Goal: Information Seeking & Learning: Check status

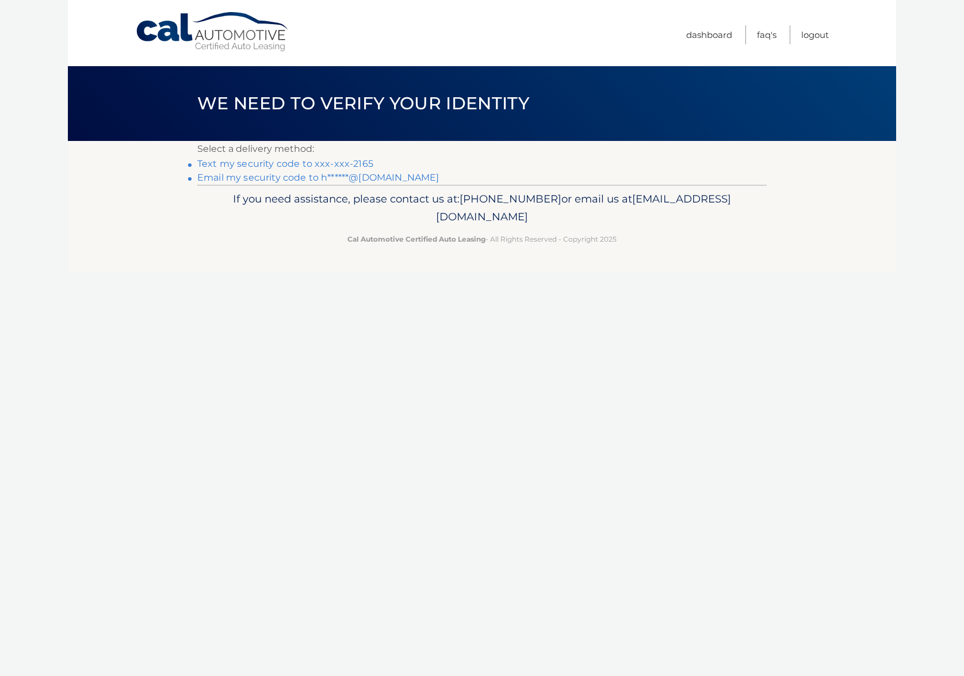
click at [276, 167] on link "Text my security code to xxx-xxx-2165" at bounding box center [285, 163] width 176 height 11
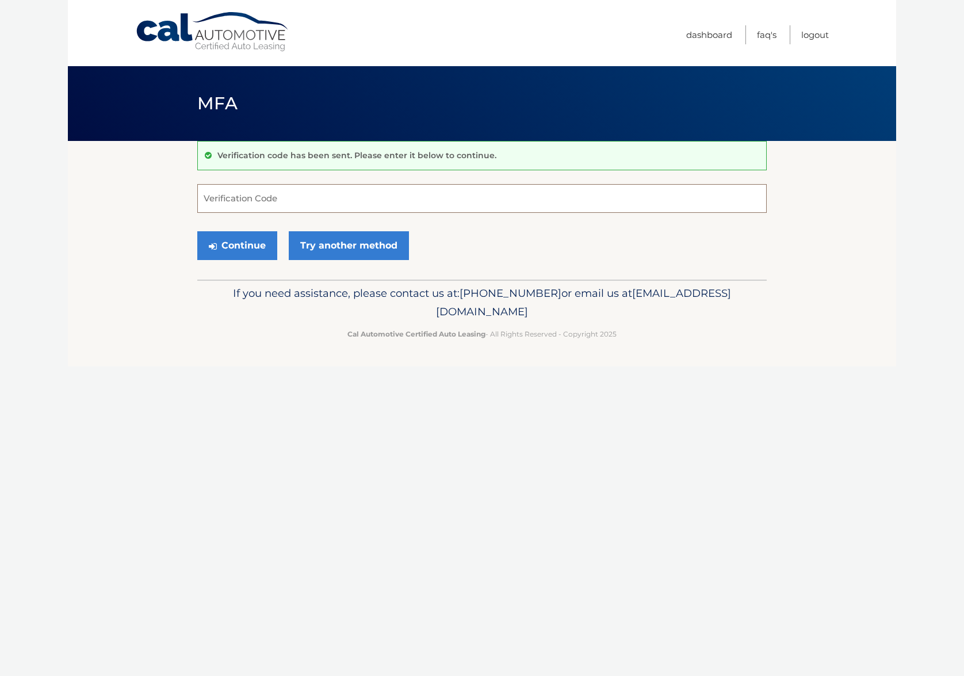
click at [293, 207] on input "Verification Code" at bounding box center [481, 198] width 569 height 29
type input "895515"
click at [257, 236] on button "Continue" at bounding box center [237, 245] width 80 height 29
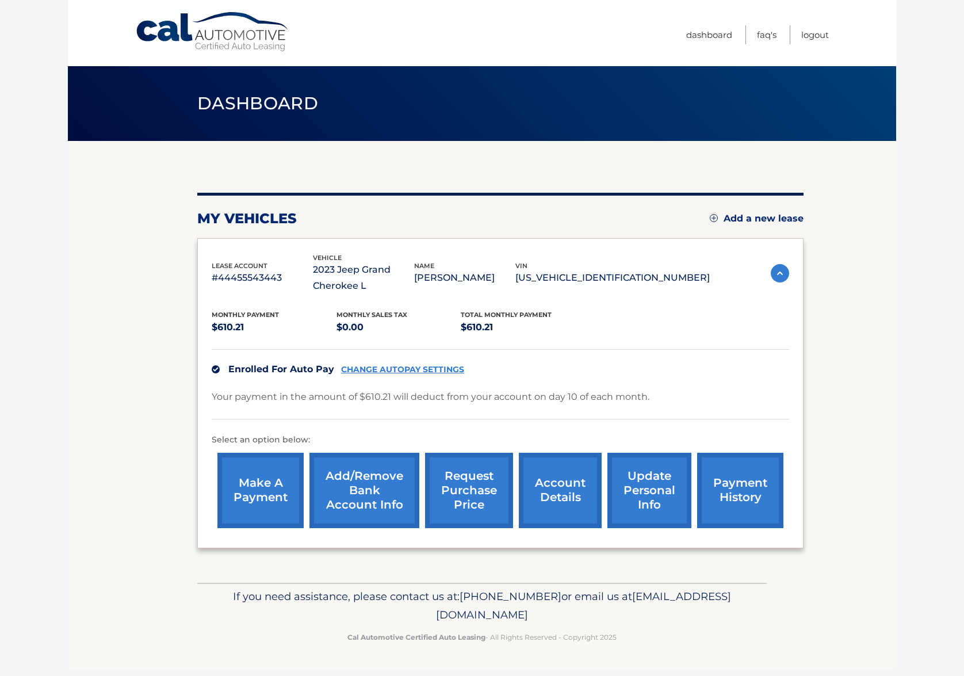
click at [552, 495] on link "account details" at bounding box center [560, 490] width 83 height 75
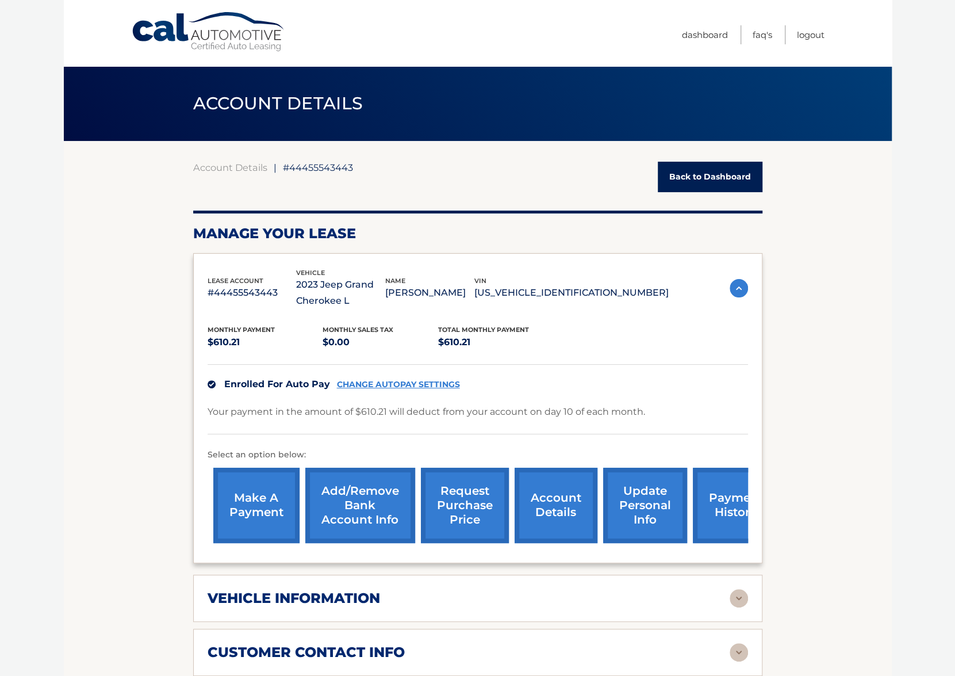
drag, startPoint x: 654, startPoint y: 295, endPoint x: 553, endPoint y: 294, distance: 100.7
click at [553, 294] on p "[US_VEHICLE_IDENTIFICATION_NUMBER]" at bounding box center [572, 293] width 194 height 16
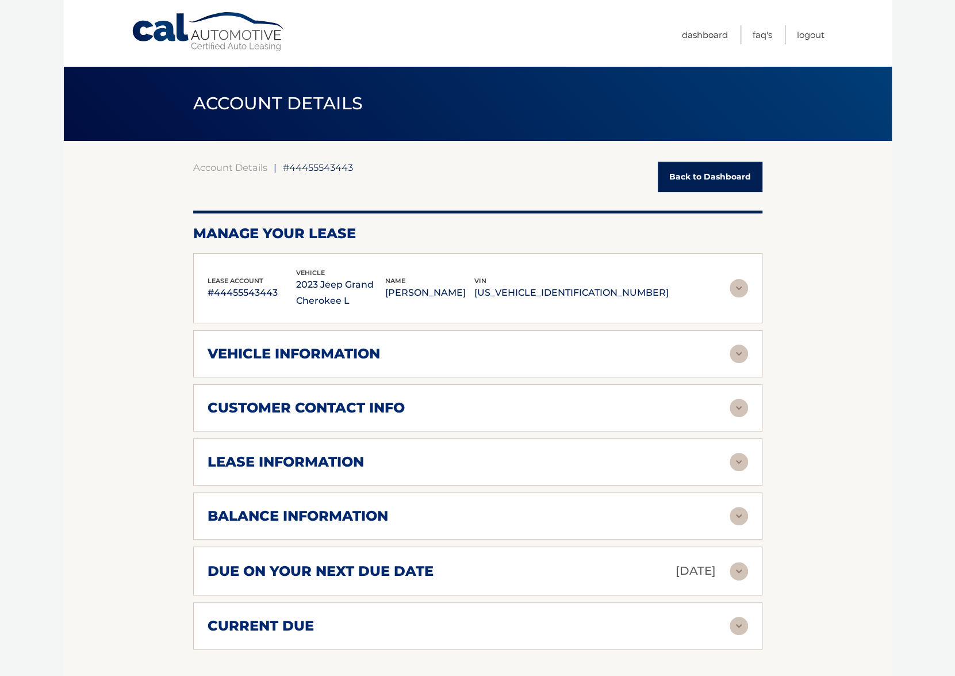
copy p "[US_VEHICLE_IDENTIFICATION_NUMBER]"
click at [499, 347] on div "vehicle information" at bounding box center [469, 353] width 522 height 17
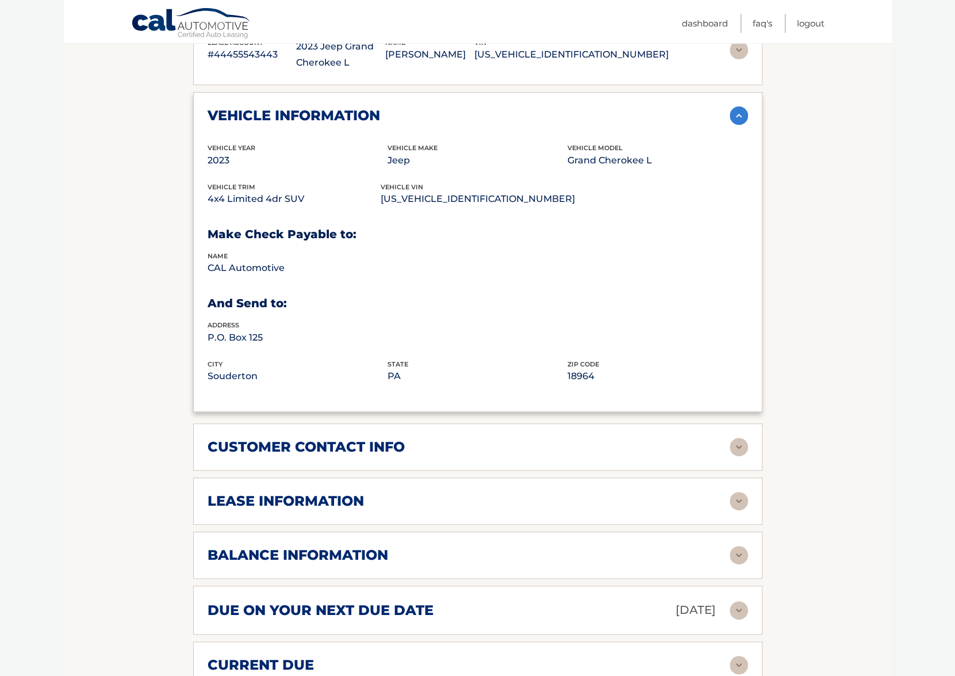
scroll to position [403, 0]
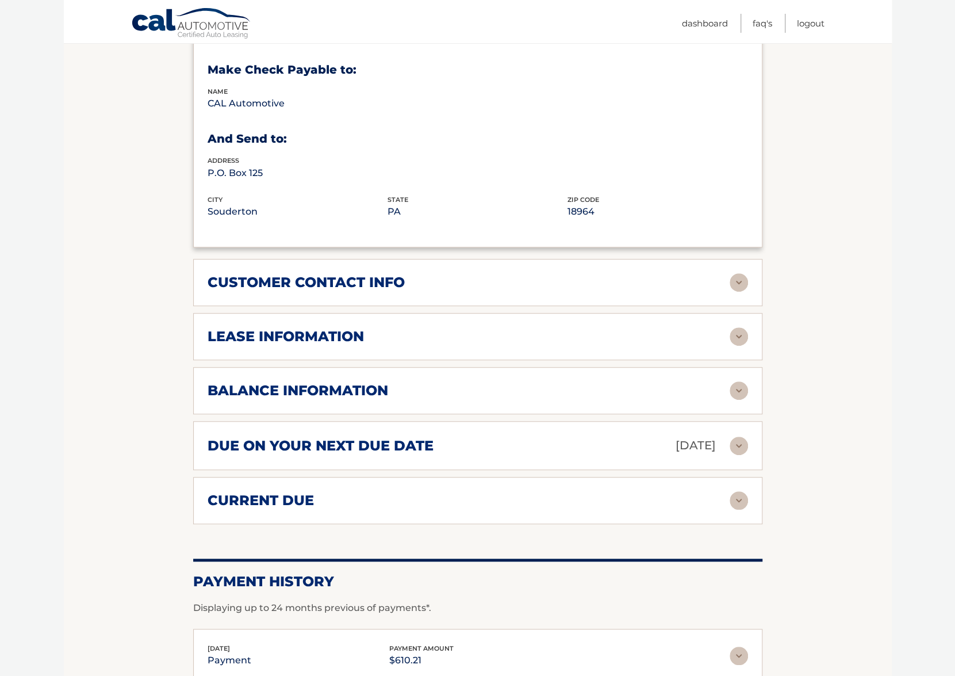
click at [738, 346] on div "lease information Contract Start Date Feb 10, 2023 Term 39 Maturity Date May 10…" at bounding box center [477, 336] width 569 height 47
click at [736, 338] on img at bounding box center [739, 336] width 18 height 18
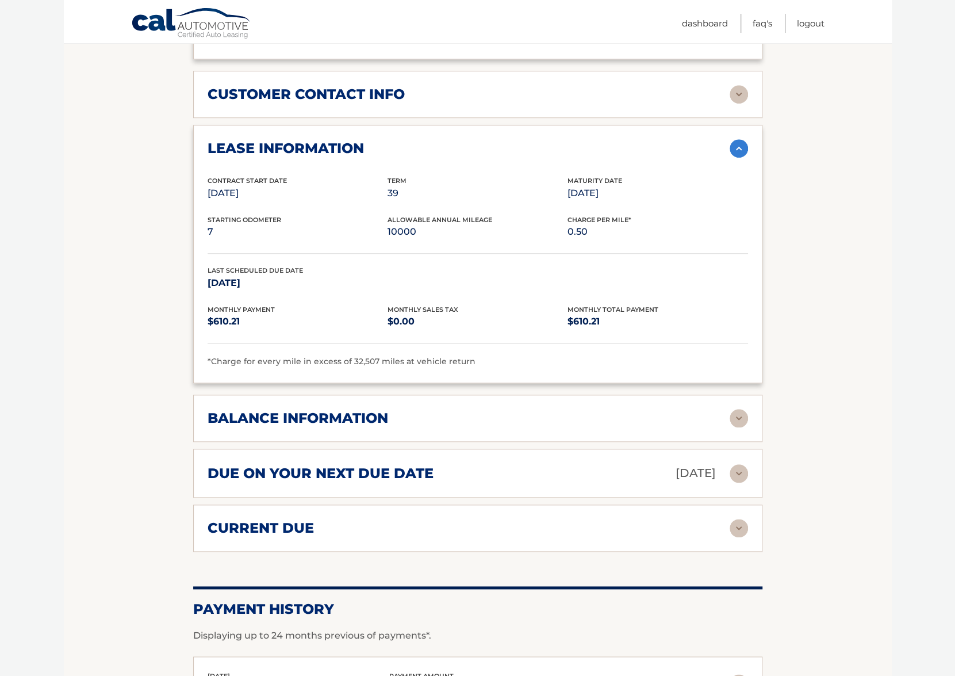
scroll to position [633, 0]
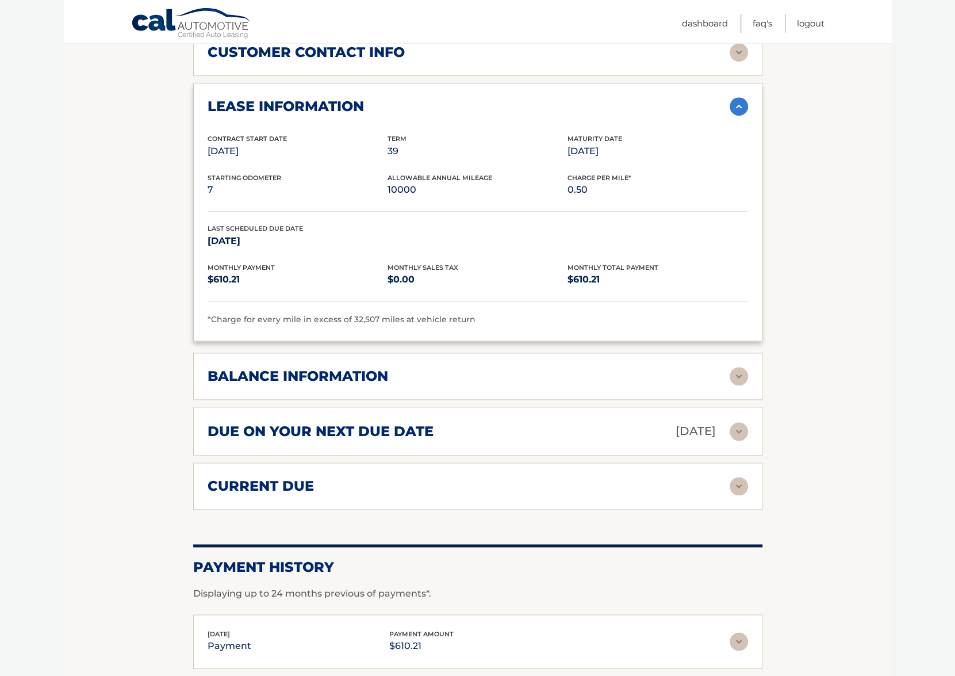
click at [736, 374] on img at bounding box center [739, 376] width 18 height 18
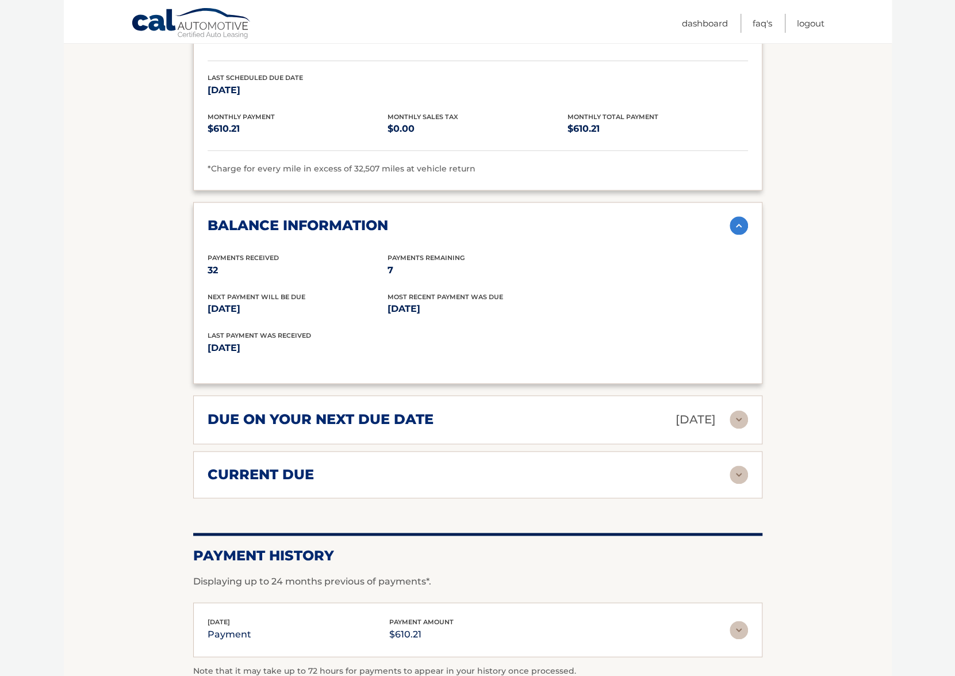
scroll to position [920, 0]
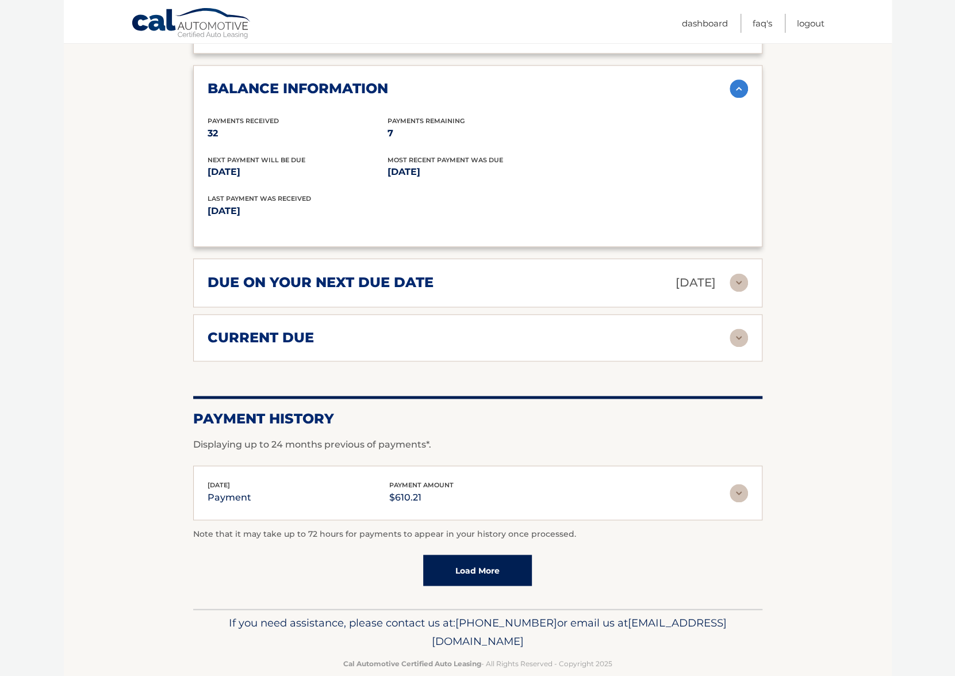
click at [747, 281] on img at bounding box center [739, 282] width 18 height 18
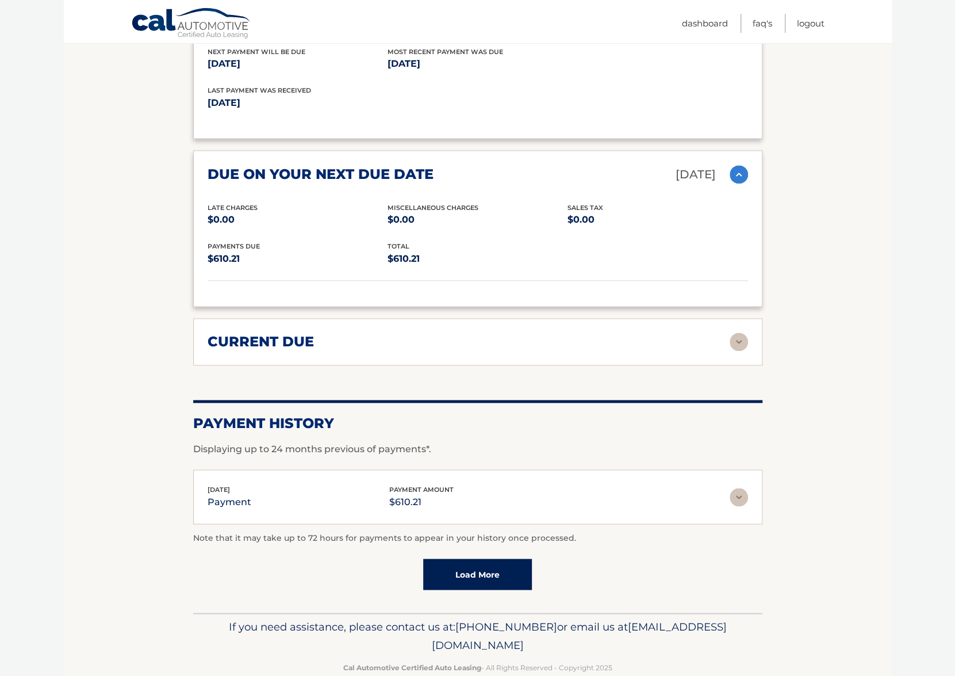
scroll to position [1035, 0]
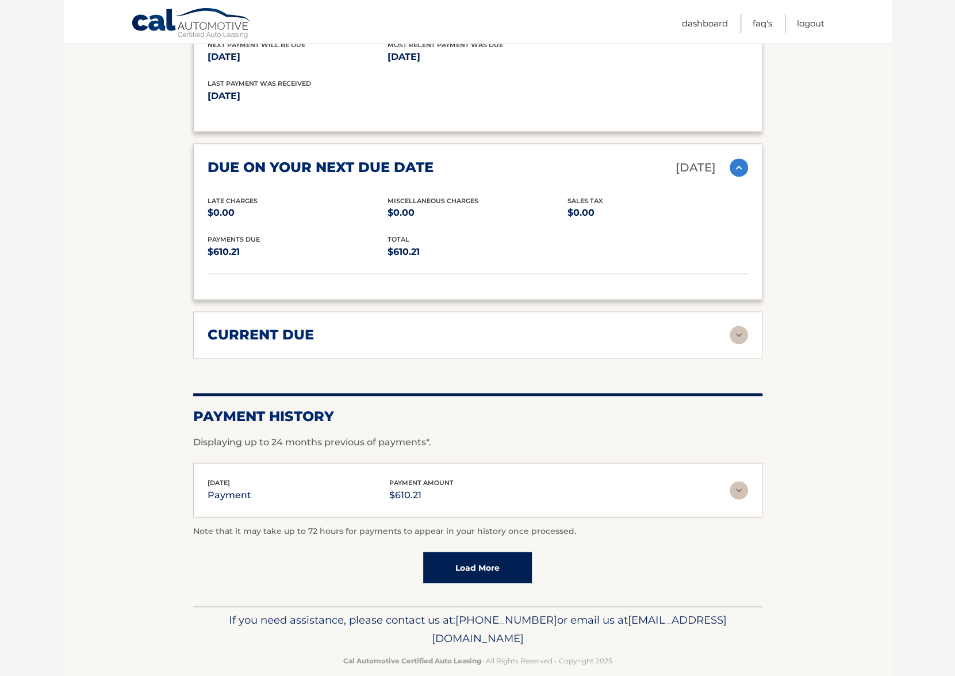
click at [740, 326] on img at bounding box center [739, 335] width 18 height 18
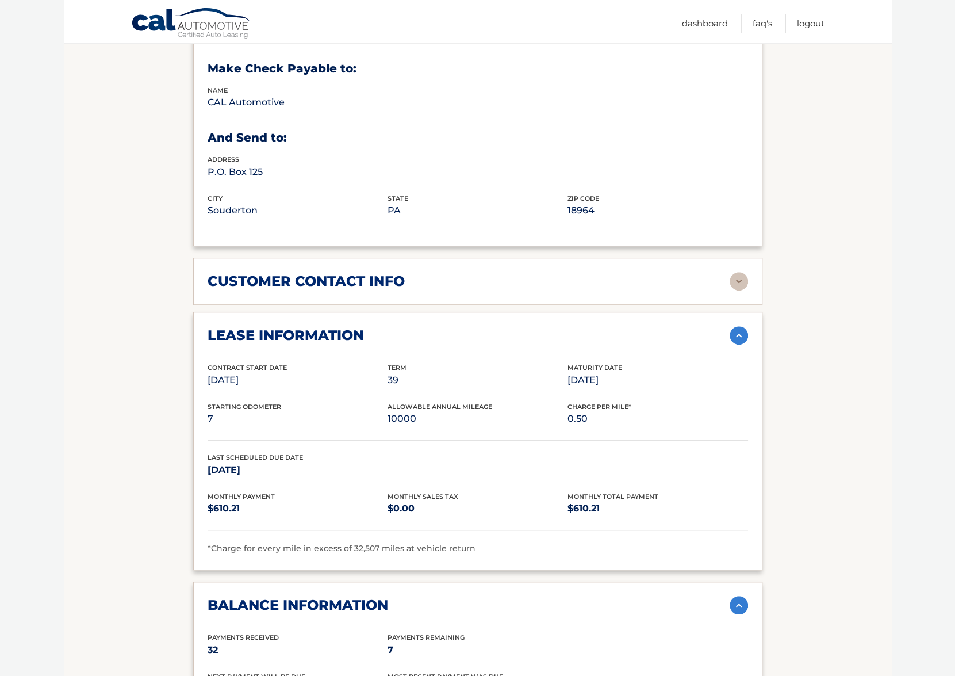
scroll to position [403, 0]
click at [719, 276] on div "customer contact info" at bounding box center [469, 282] width 522 height 17
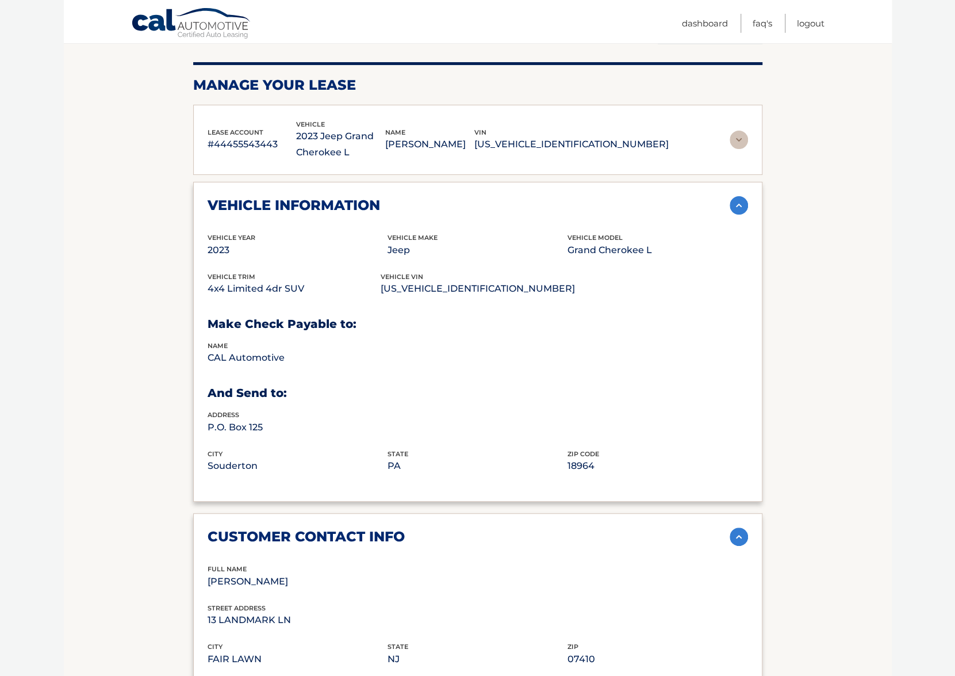
scroll to position [0, 0]
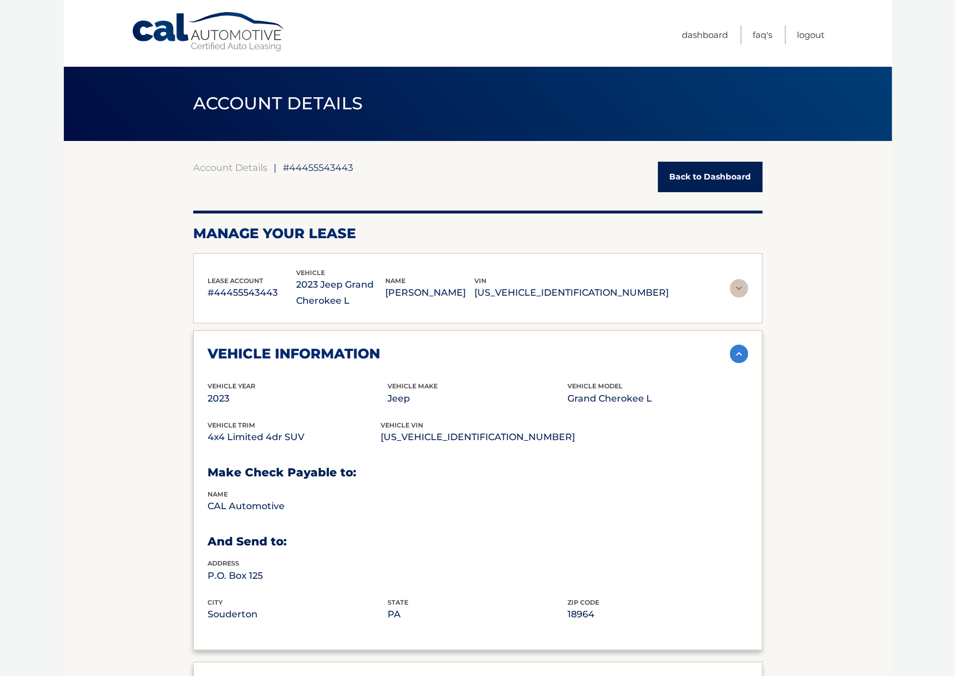
click at [733, 288] on img at bounding box center [739, 288] width 18 height 18
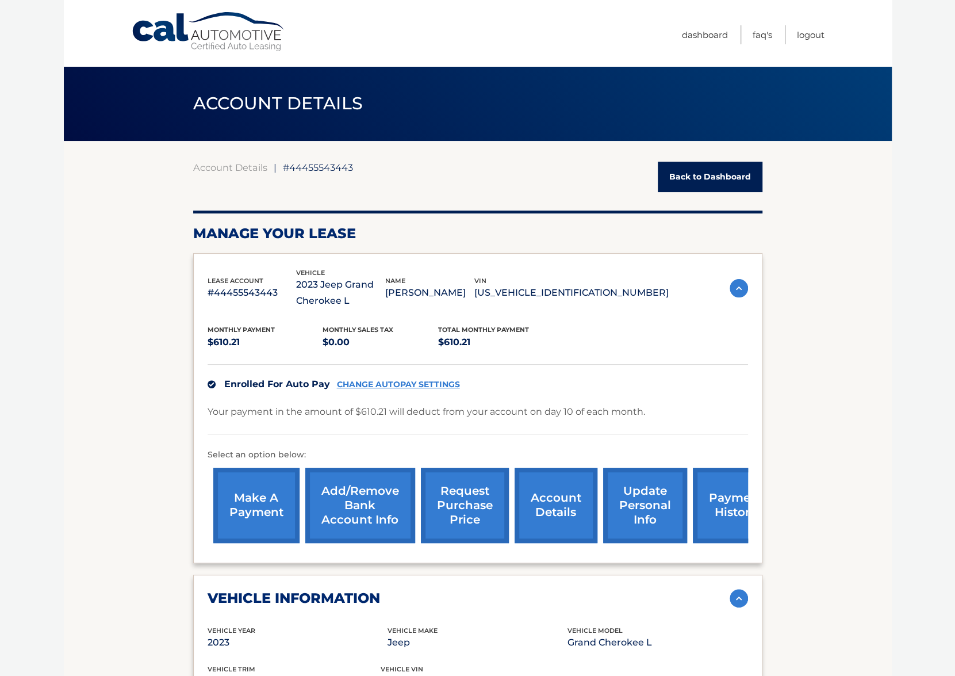
click at [480, 515] on link "request purchase price" at bounding box center [465, 505] width 88 height 75
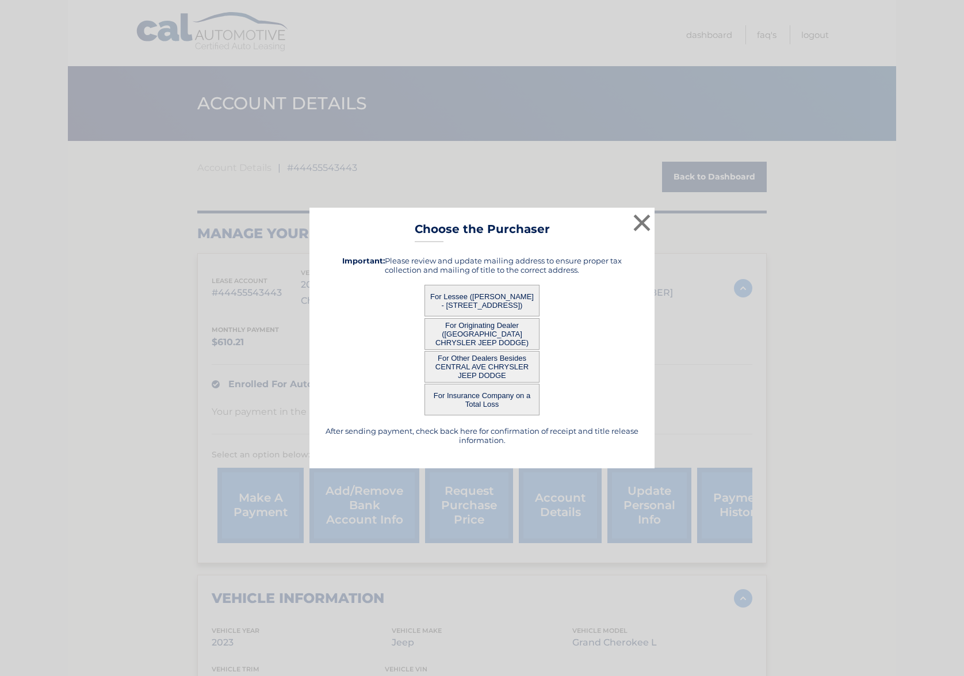
click at [487, 370] on button "For Other Dealers Besides CENTRAL AVE CHRYSLER JEEP DODGE" at bounding box center [481, 367] width 115 height 32
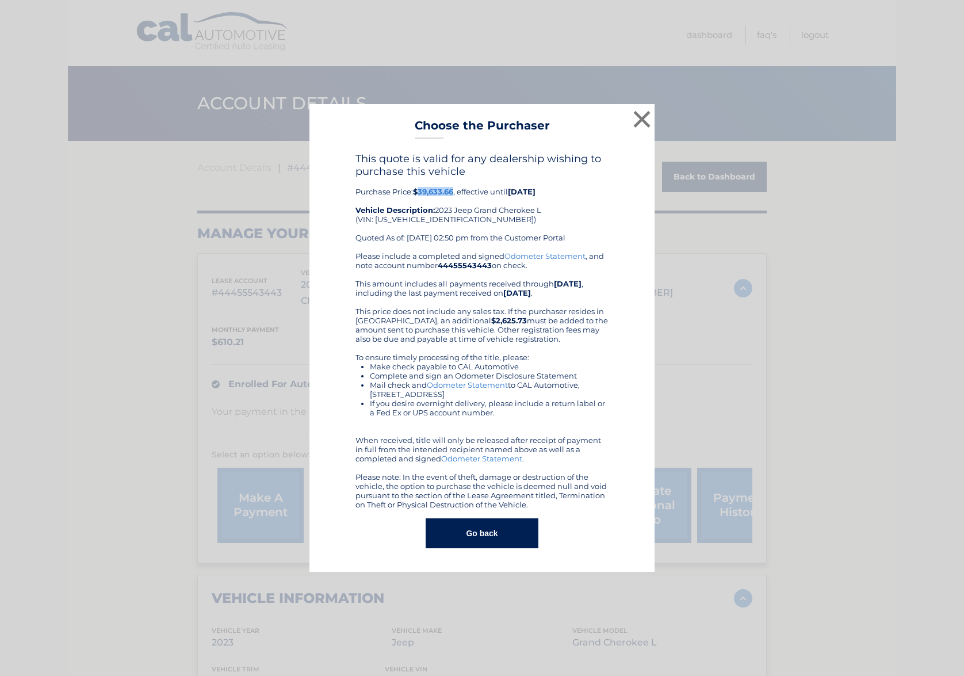
drag, startPoint x: 419, startPoint y: 189, endPoint x: 454, endPoint y: 189, distance: 35.1
click at [453, 189] on b "$39,633.66" at bounding box center [433, 191] width 40 height 9
copy b "39,633.66"
click at [641, 116] on button "×" at bounding box center [641, 119] width 23 height 23
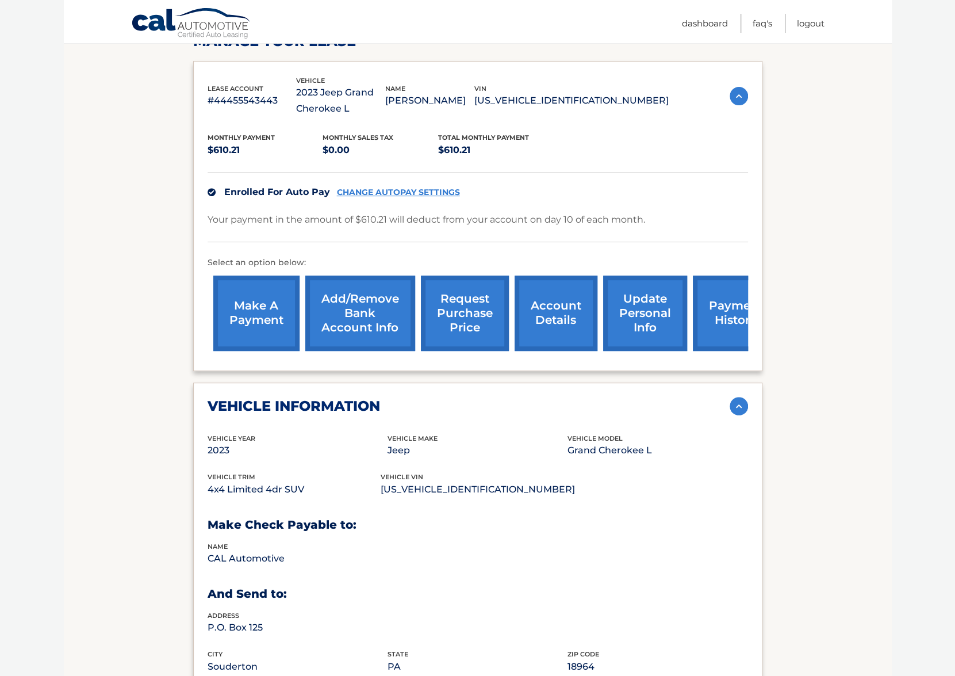
scroll to position [101, 0]
